Goal: Task Accomplishment & Management: Manage account settings

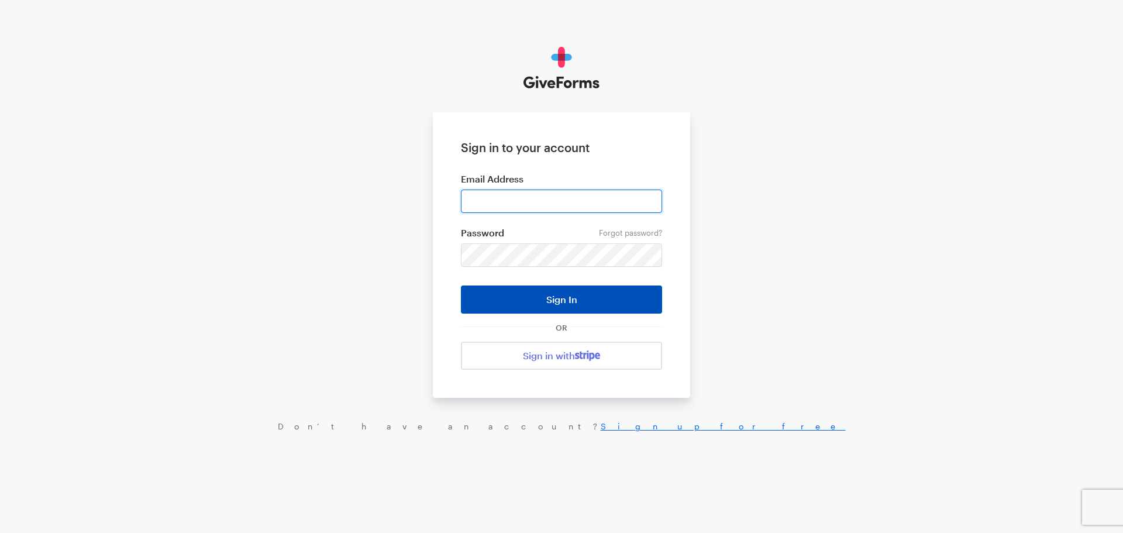
type input "Stucker@brightfocus.org"
click at [590, 304] on button "Sign In" at bounding box center [561, 299] width 201 height 28
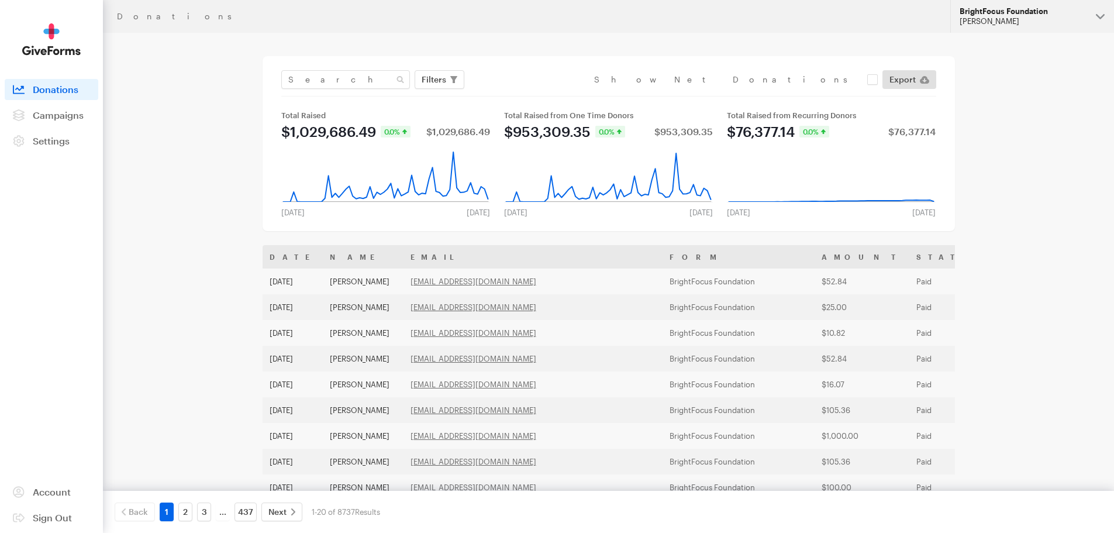
click at [991, 24] on div "[PERSON_NAME]" at bounding box center [1023, 21] width 127 height 10
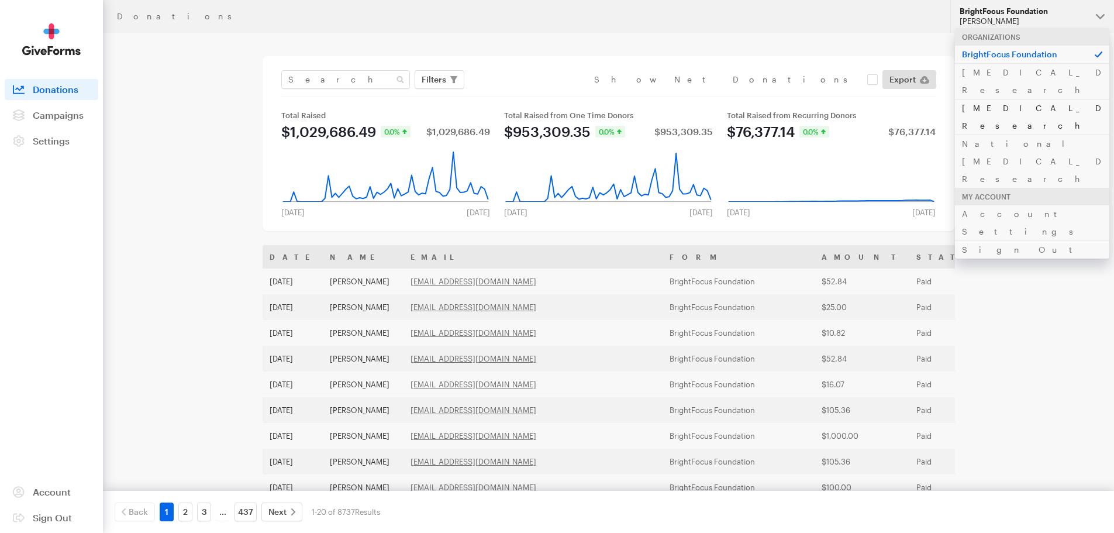
click at [983, 99] on link "[MEDICAL_DATA] Research" at bounding box center [1032, 117] width 154 height 36
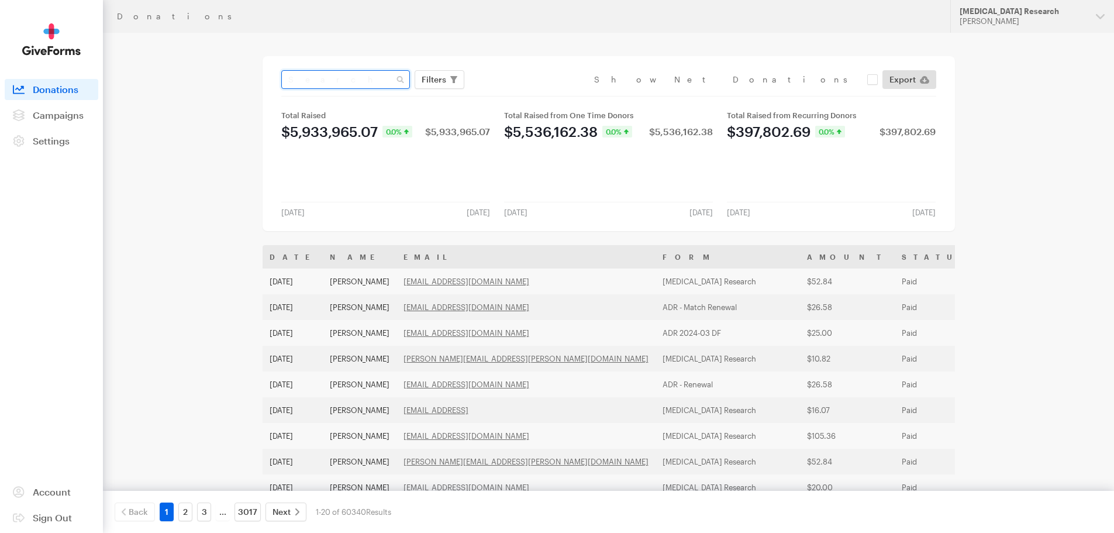
drag, startPoint x: 342, startPoint y: 82, endPoint x: 347, endPoint y: 76, distance: 8.0
click at [342, 82] on input "text" at bounding box center [345, 79] width 129 height 19
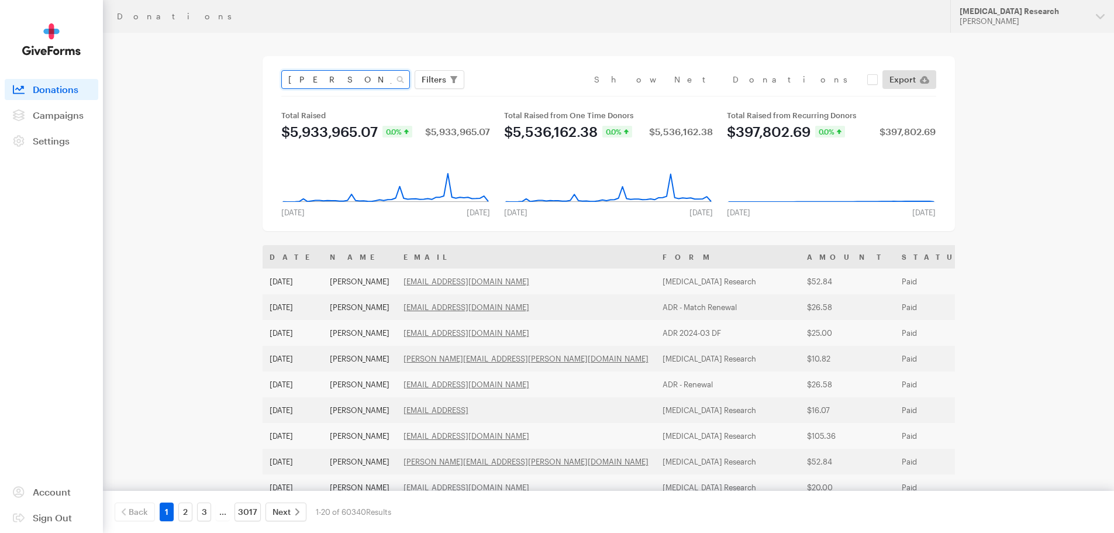
type input "windjue"
click at [522, 95] on button "Apply" at bounding box center [540, 104] width 37 height 19
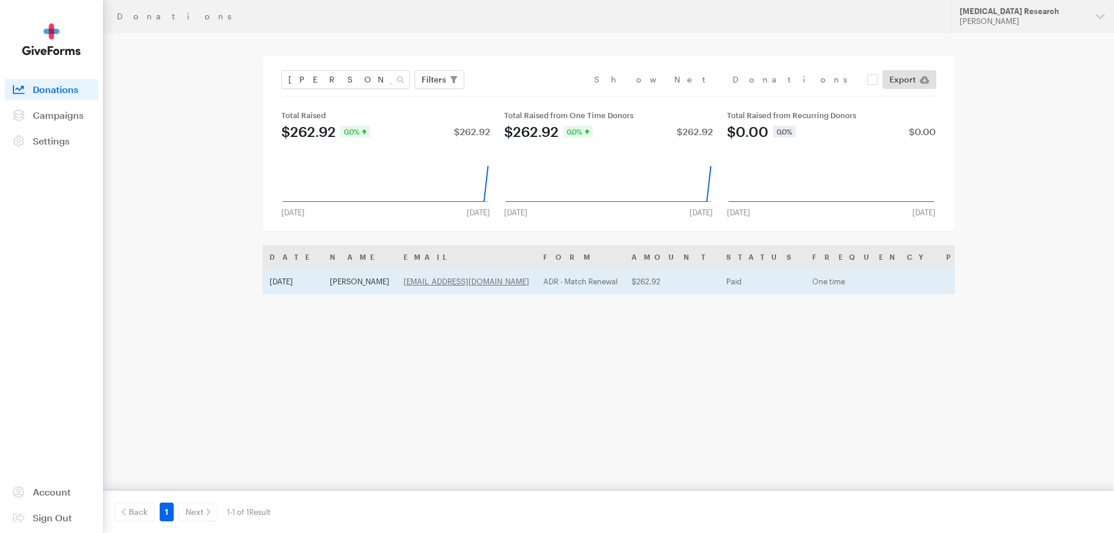
click at [305, 280] on td "[DATE]" at bounding box center [293, 281] width 60 height 26
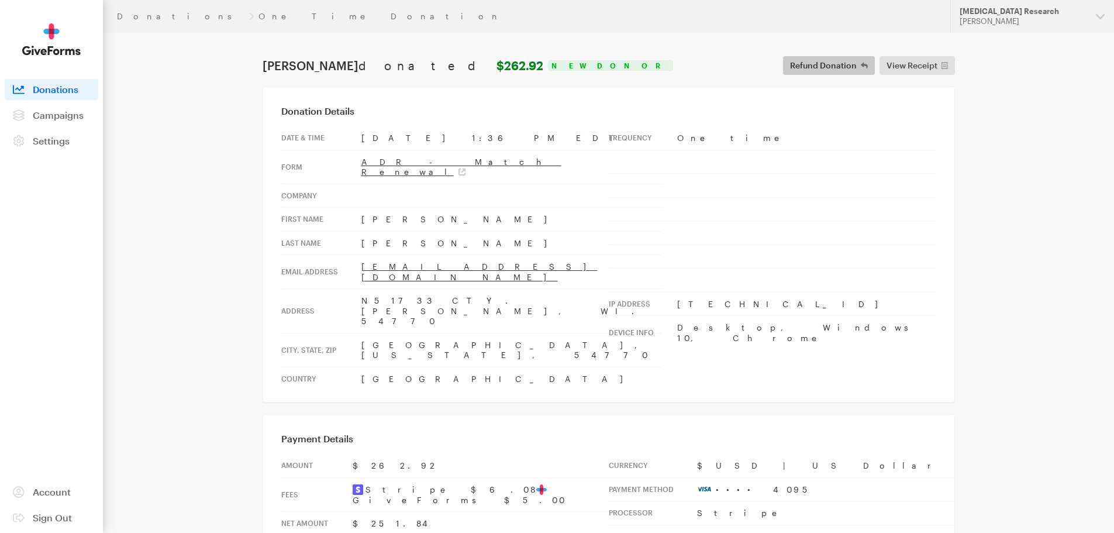
click at [835, 66] on span "Refund Donation" at bounding box center [823, 65] width 67 height 14
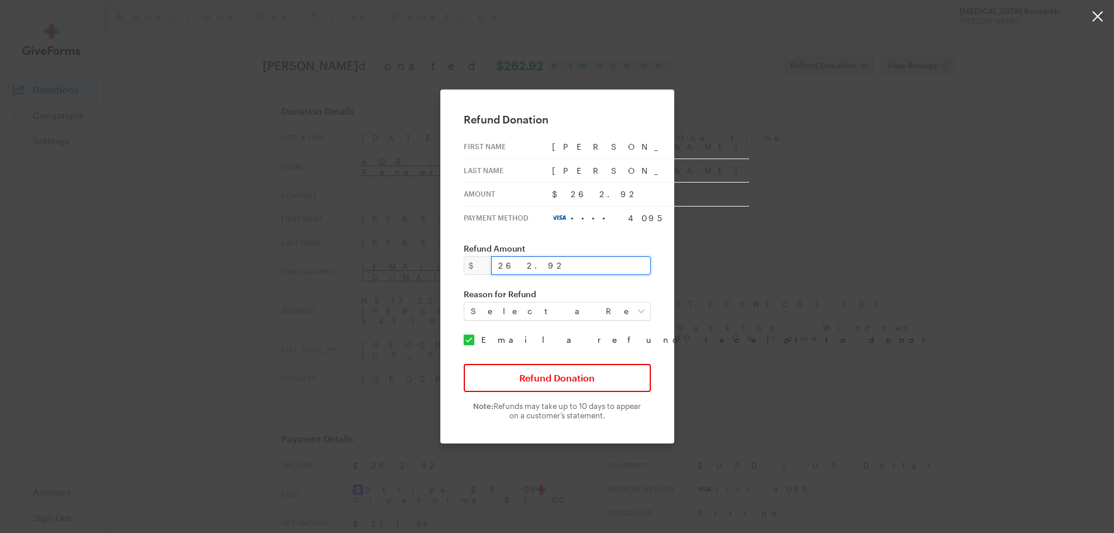
drag, startPoint x: 561, startPoint y: 267, endPoint x: 442, endPoint y: 253, distance: 120.1
click at [442, 253] on div "Refund Donation First Name John Last Name WINDJUE Amount $262.92 Payment Method…" at bounding box center [557, 266] width 1114 height 533
type input "157.57"
click at [501, 308] on select "Select a Reason Fraud Duplicate Other" at bounding box center [557, 311] width 187 height 19
select select "requested_by_customer"
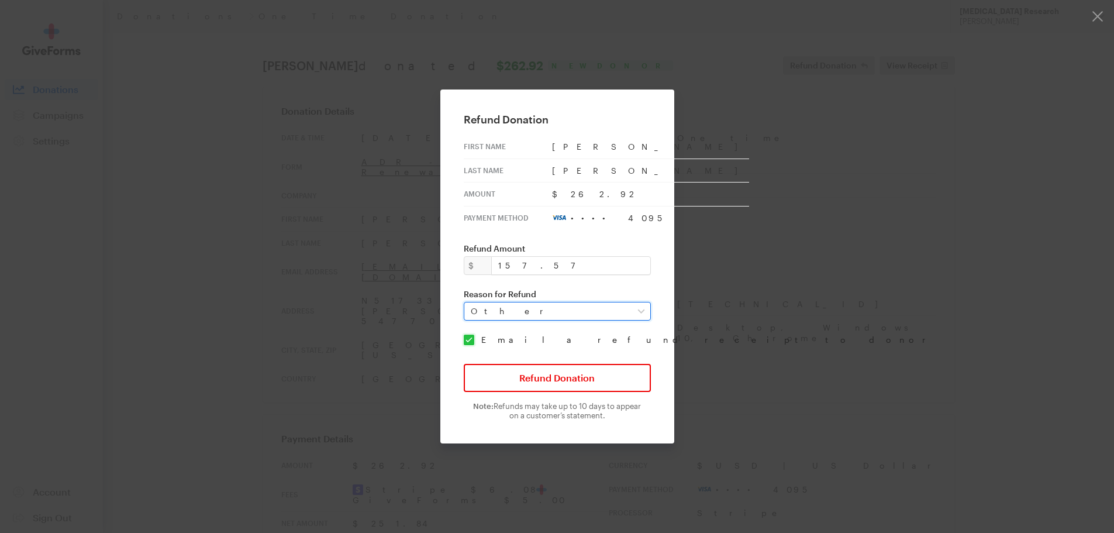
click at [471, 302] on select "Select a Reason Fraud Duplicate Other" at bounding box center [557, 311] width 187 height 19
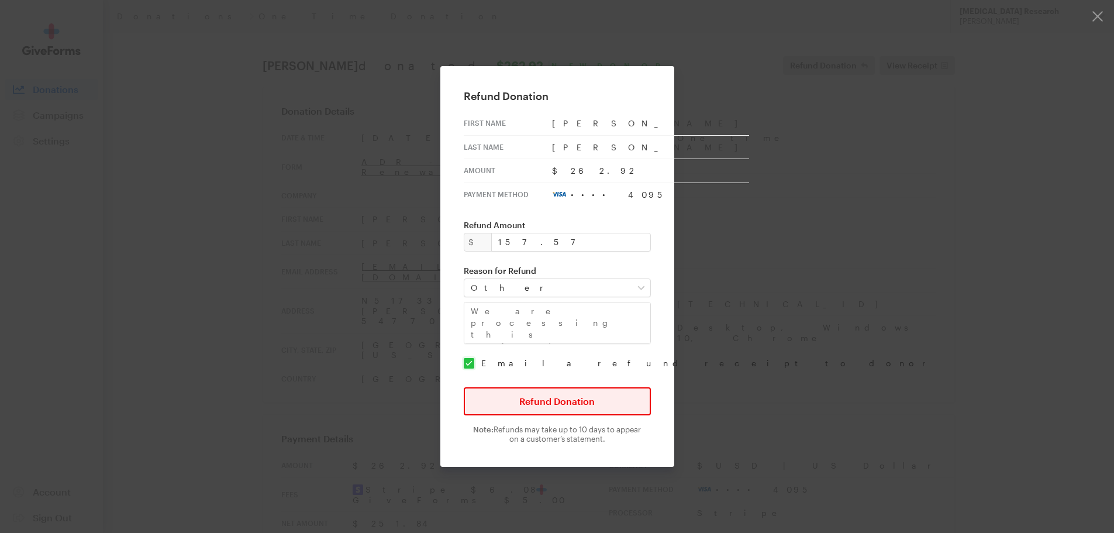
click at [537, 403] on button "Refund Donation" at bounding box center [557, 401] width 187 height 28
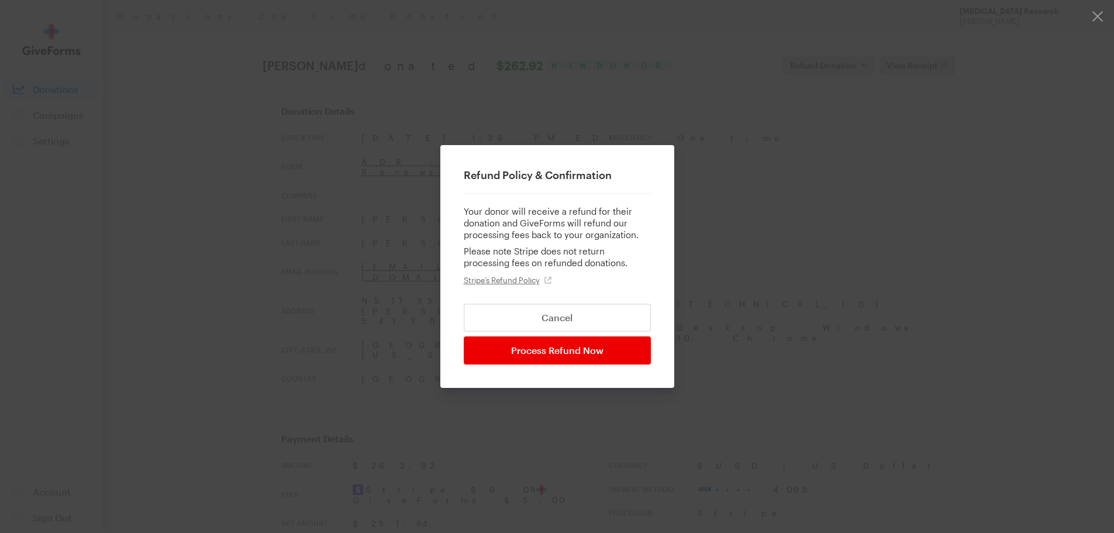
click at [561, 347] on input "Process Refund Now" at bounding box center [557, 350] width 187 height 28
type input "Processing..."
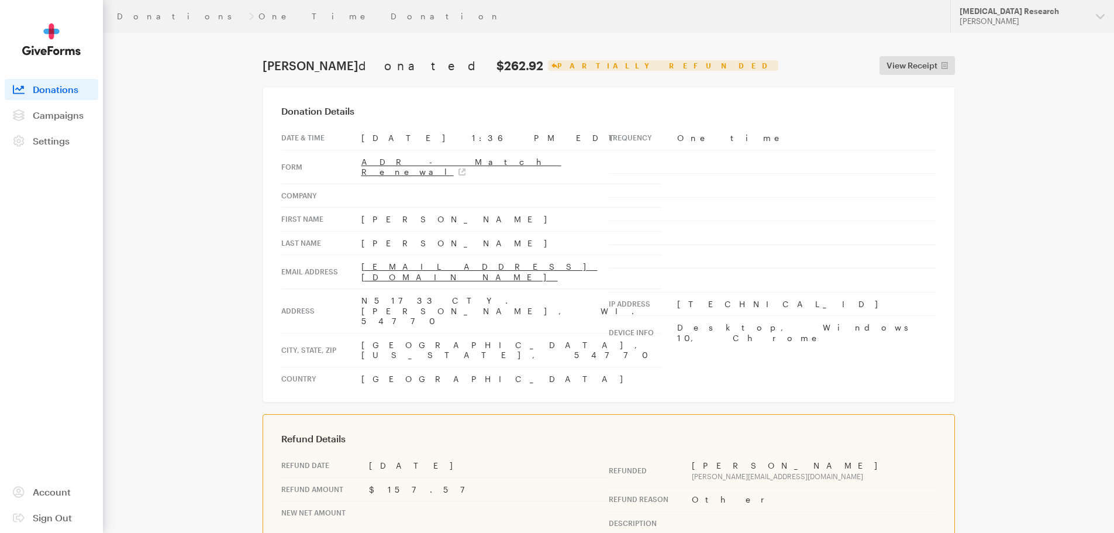
click at [44, 42] on img at bounding box center [51, 39] width 58 height 32
